Goal: Transaction & Acquisition: Subscribe to service/newsletter

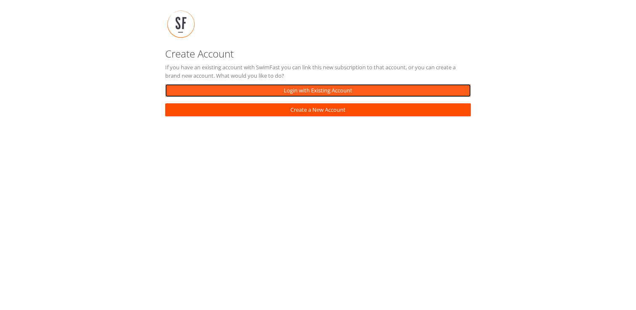
click at [307, 90] on link "Login with Existing Account" at bounding box center [318, 90] width 306 height 13
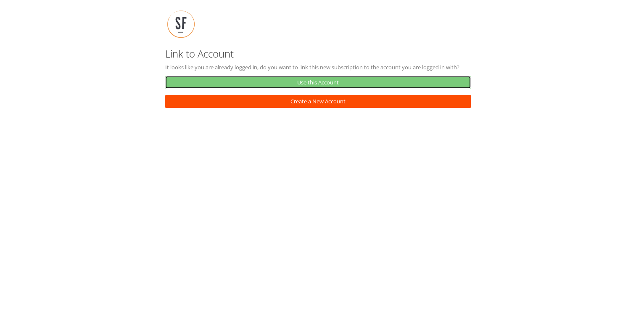
click at [329, 85] on link "Use this Account" at bounding box center [318, 82] width 306 height 13
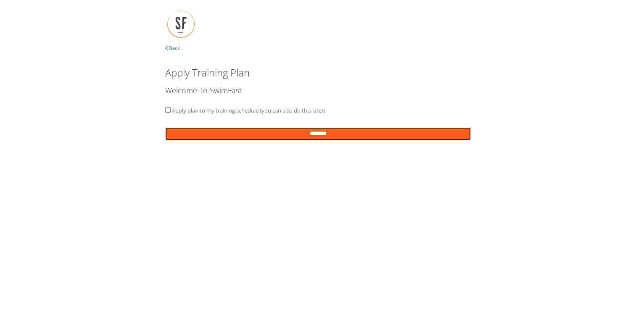
click at [321, 135] on input "********" at bounding box center [318, 133] width 306 height 13
